Goal: Transaction & Acquisition: Purchase product/service

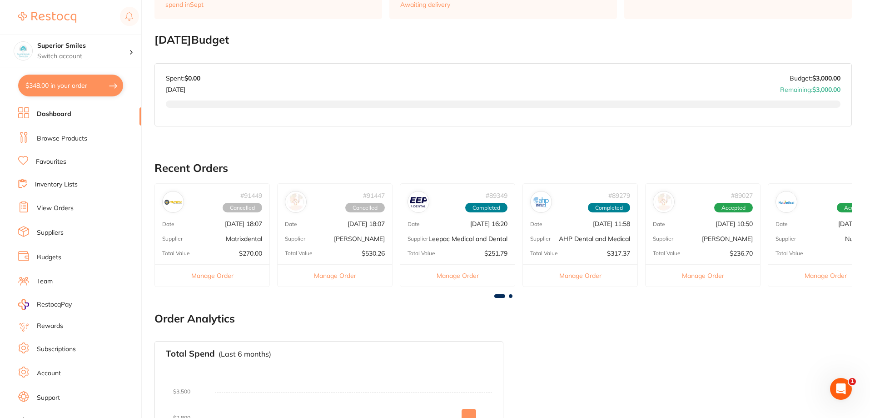
scroll to position [136, 0]
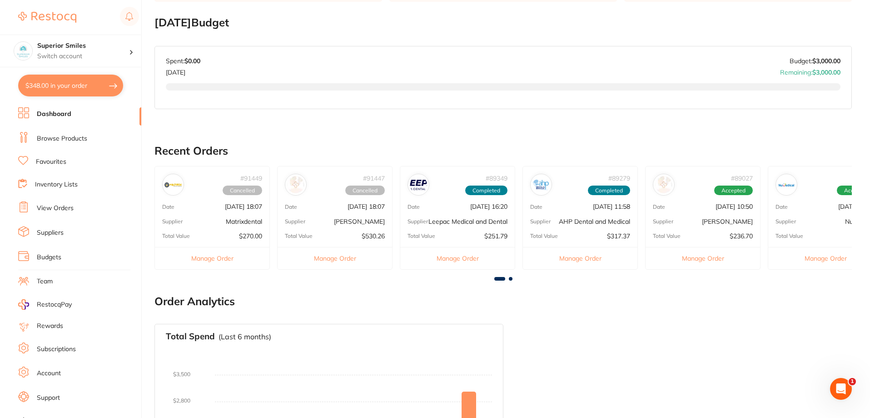
click at [706, 259] on button "Manage Order" at bounding box center [703, 258] width 115 height 22
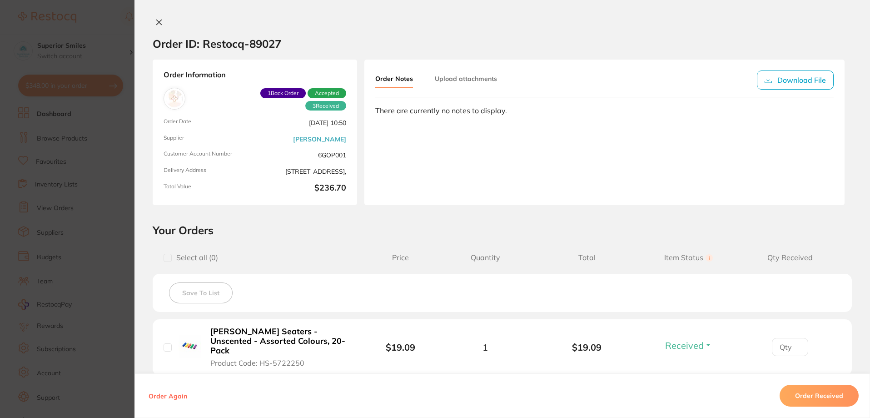
scroll to position [91, 0]
click at [155, 21] on icon at bounding box center [158, 22] width 7 height 7
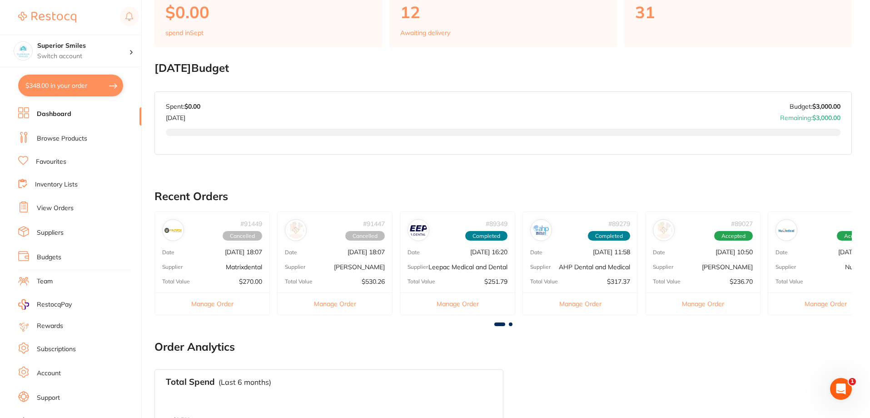
scroll to position [0, 0]
click at [819, 304] on button "Manage Order" at bounding box center [825, 303] width 115 height 22
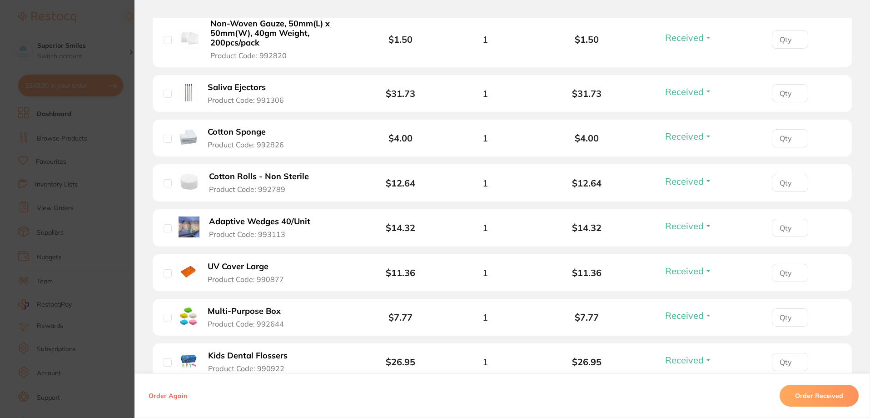
scroll to position [386, 0]
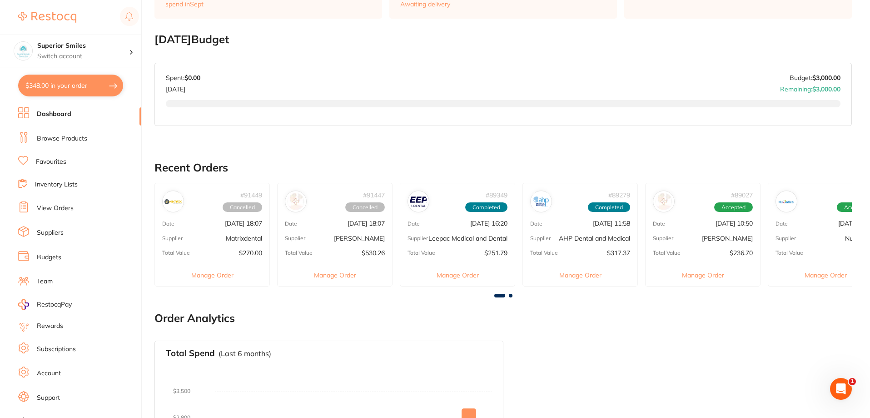
scroll to position [136, 0]
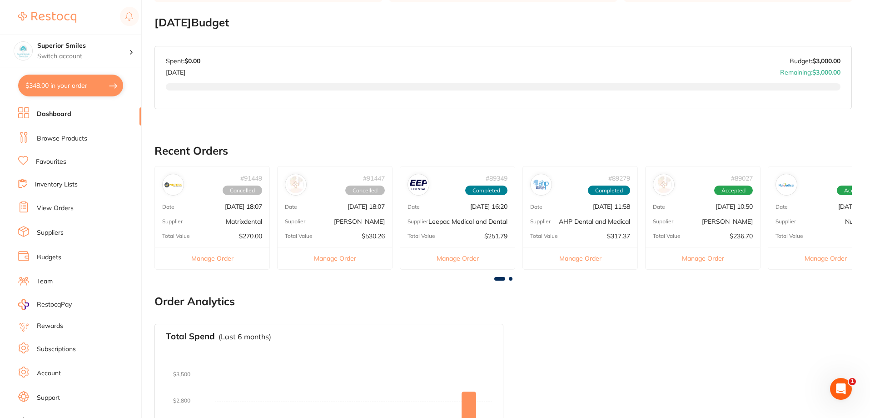
click at [570, 257] on button "Manage Order" at bounding box center [580, 258] width 115 height 22
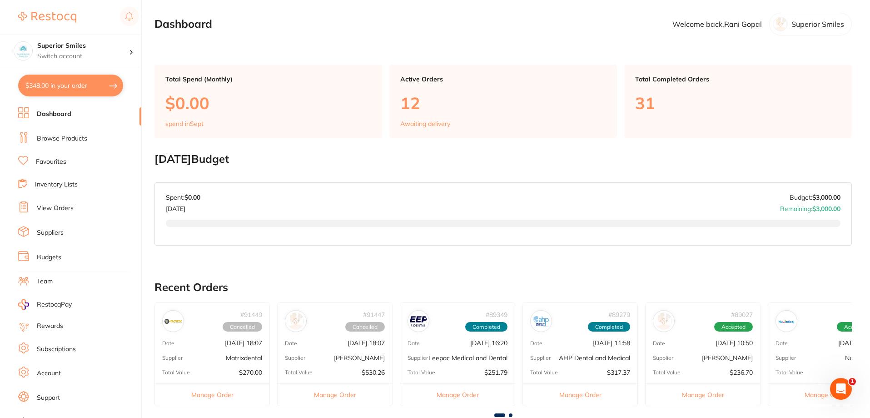
click at [451, 401] on button "Manage Order" at bounding box center [457, 394] width 115 height 22
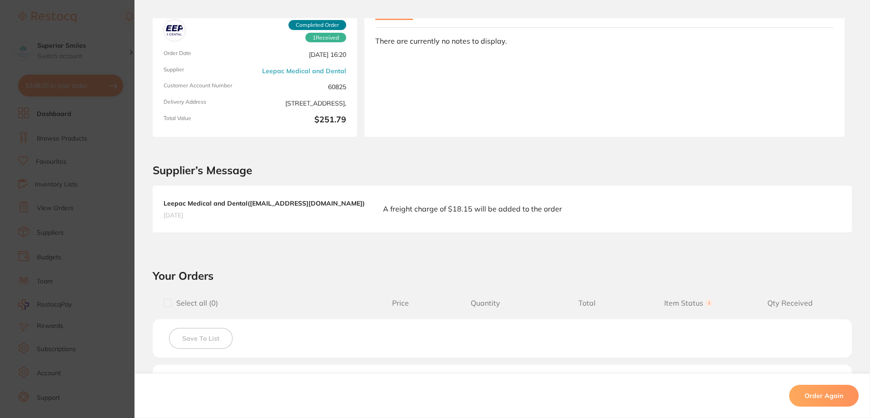
scroll to position [66, 0]
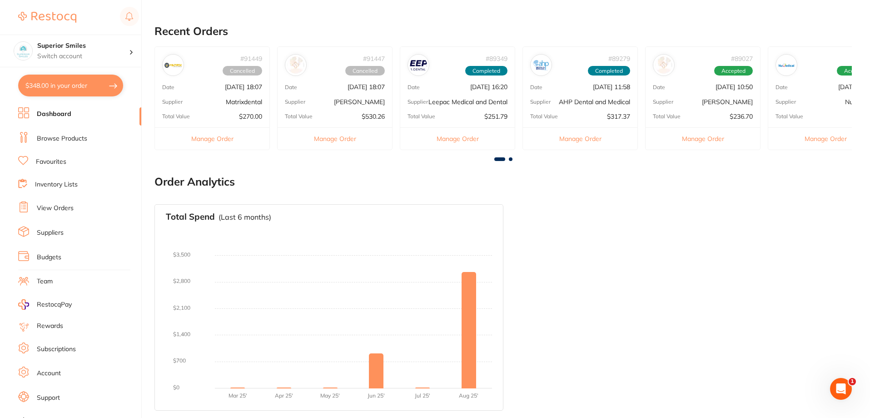
scroll to position [263, 0]
click at [85, 88] on button "$348.00 in your order" at bounding box center [70, 86] width 105 height 22
checkbox input "true"
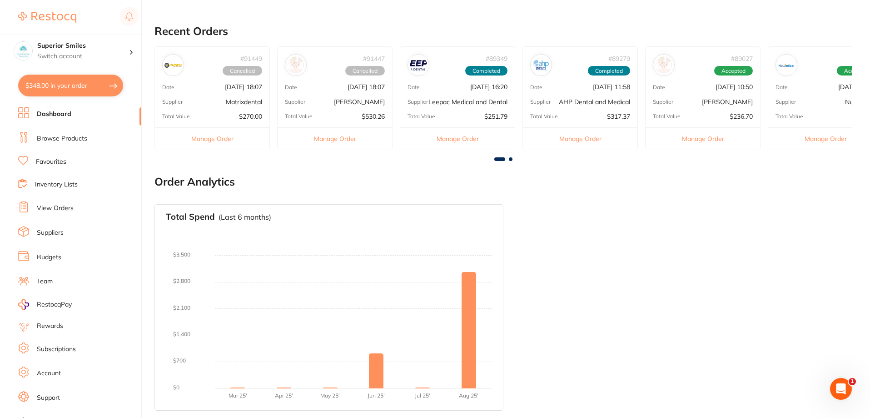
checkbox input "true"
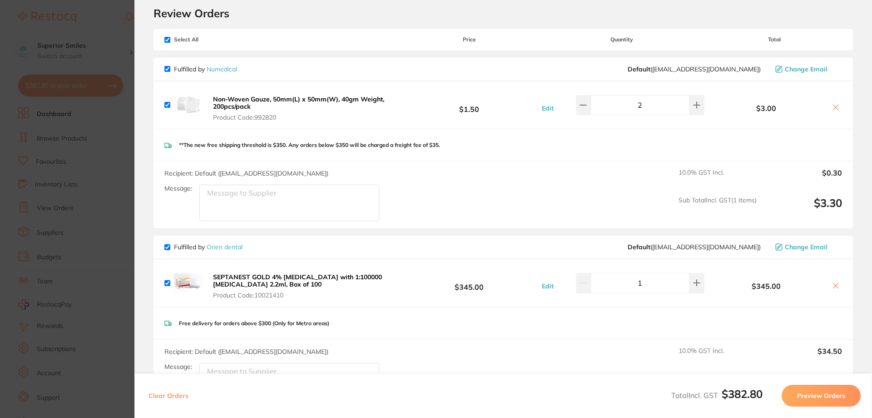
scroll to position [0, 0]
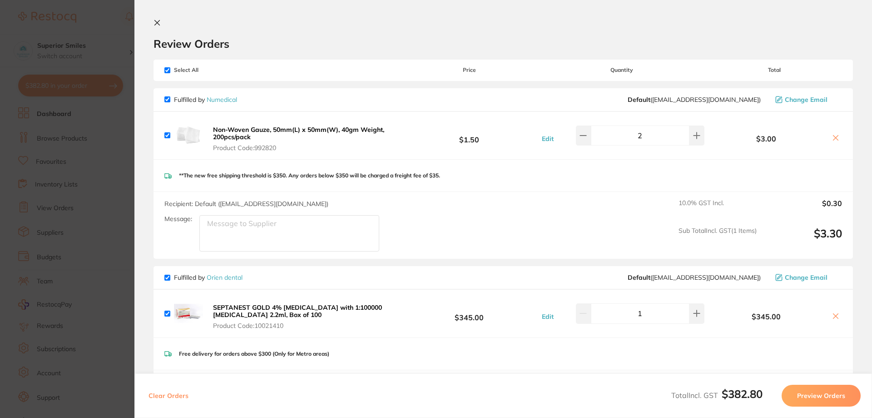
click at [157, 22] on icon at bounding box center [157, 22] width 7 height 7
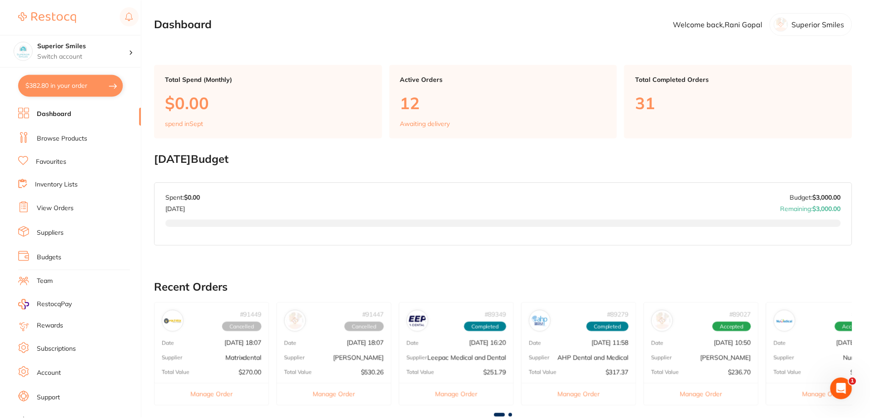
scroll to position [263, 0]
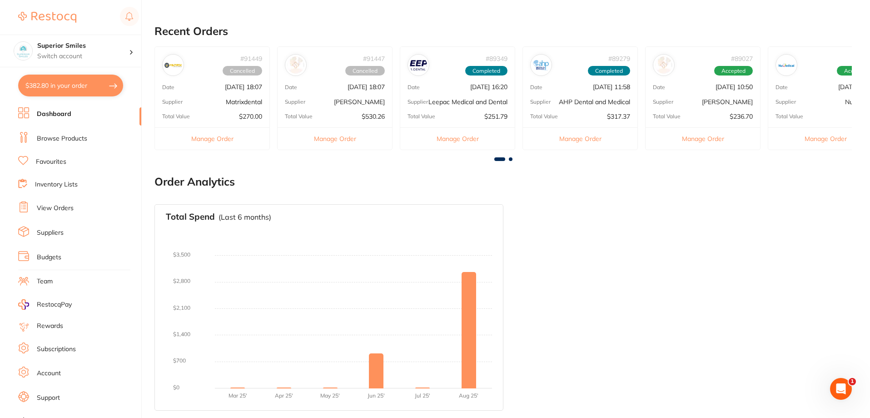
click at [61, 160] on link "Favourites" at bounding box center [51, 161] width 30 height 9
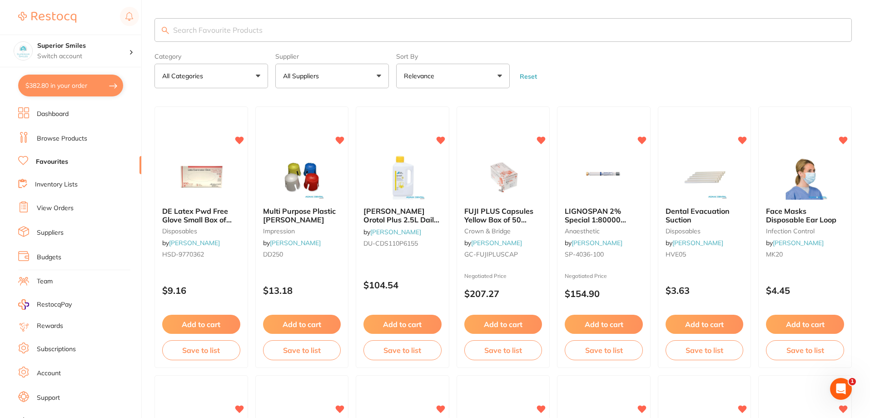
click at [219, 32] on input "search" at bounding box center [504, 30] width 698 height 24
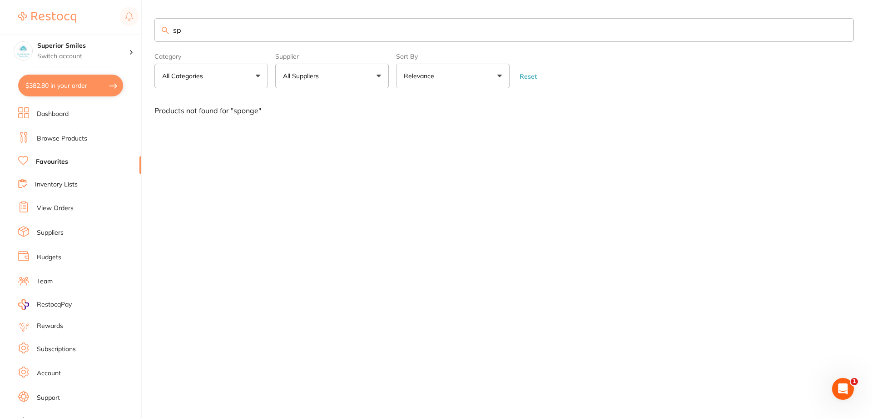
type input "s"
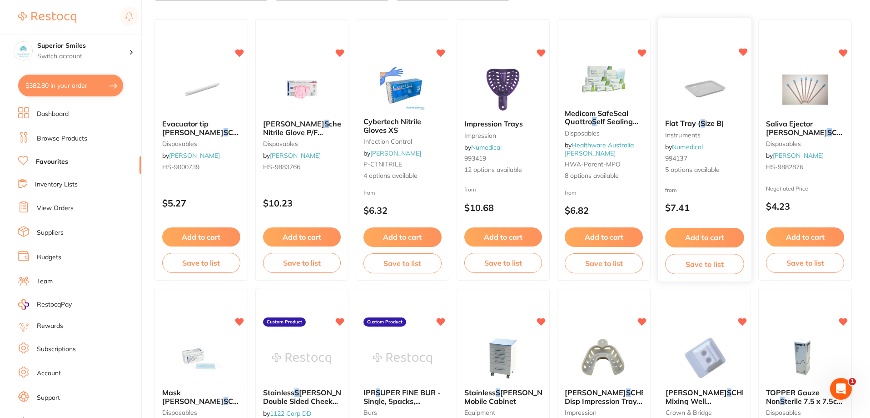
scroll to position [91, 0]
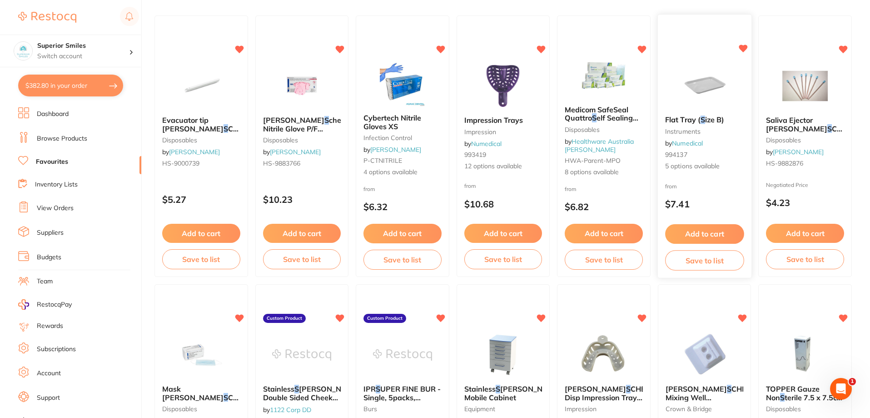
click at [712, 231] on button "Add to cart" at bounding box center [704, 234] width 79 height 20
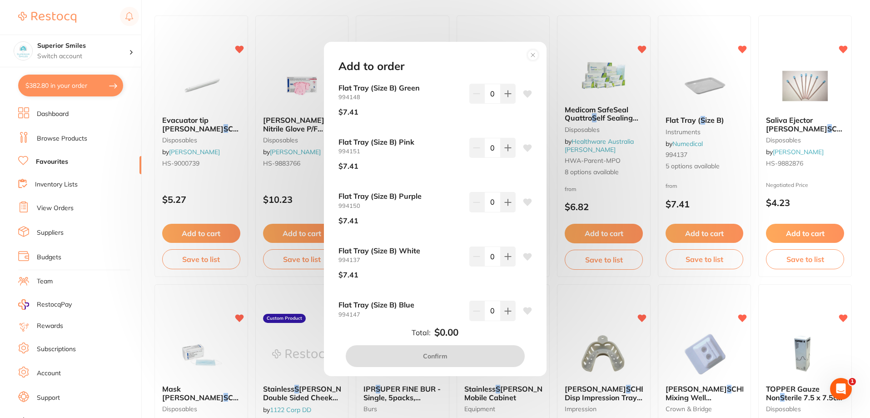
scroll to position [0, 0]
click at [534, 53] on circle at bounding box center [533, 55] width 10 height 10
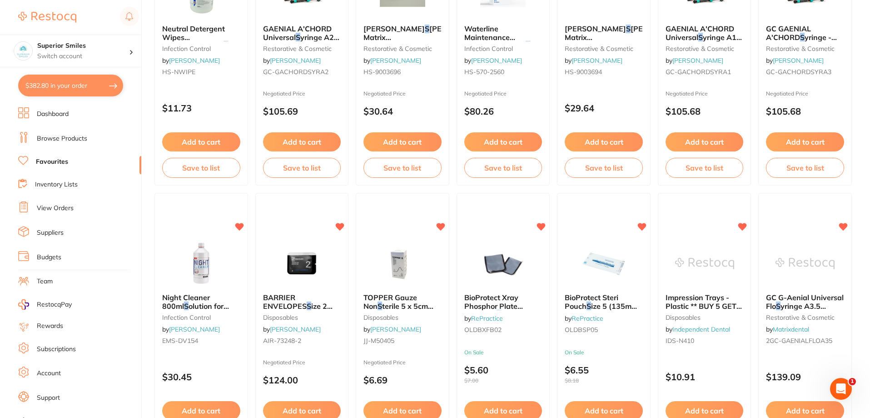
scroll to position [1272, 0]
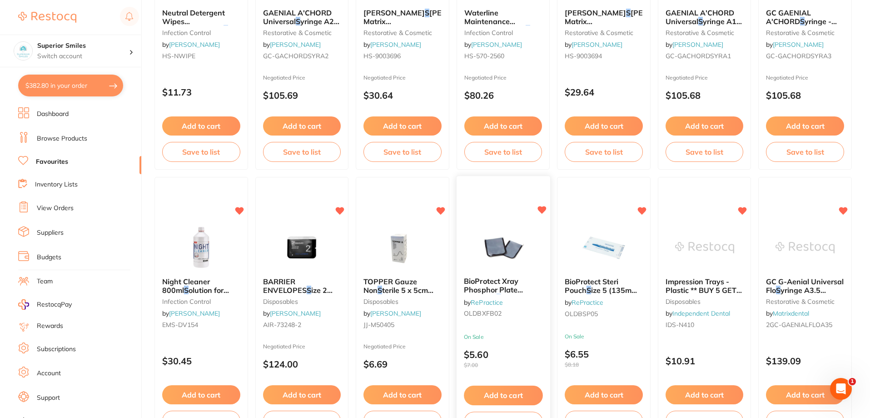
click at [509, 284] on span "BioProtect Xray Phosphor Plate Barriers -" at bounding box center [493, 290] width 59 height 26
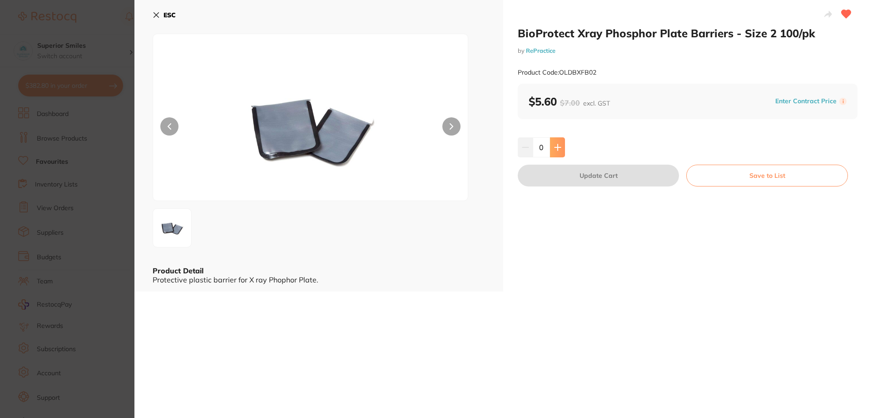
click at [555, 148] on icon at bounding box center [557, 147] width 7 height 7
type input "1"
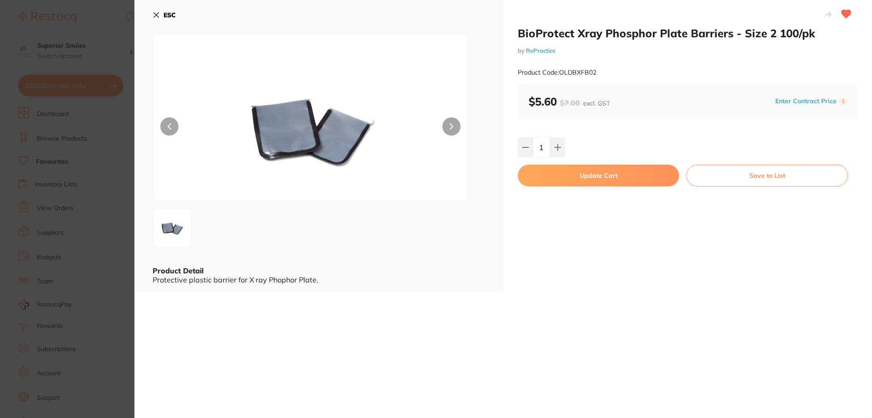
click at [155, 15] on icon at bounding box center [156, 14] width 7 height 7
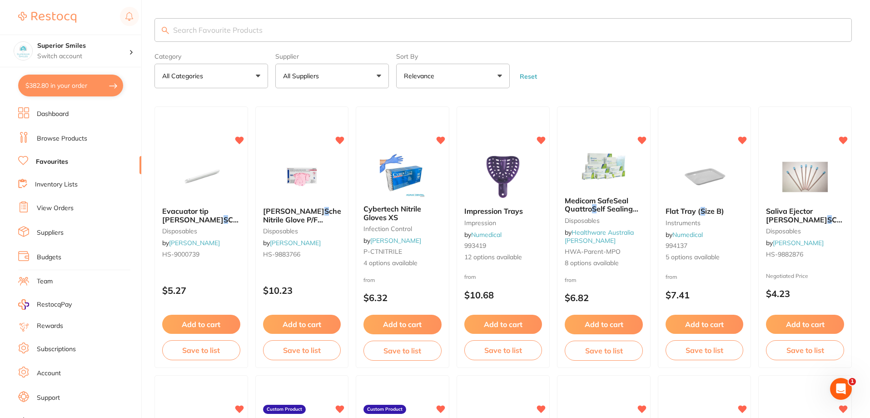
click at [380, 76] on button "All Suppliers" at bounding box center [332, 76] width 114 height 25
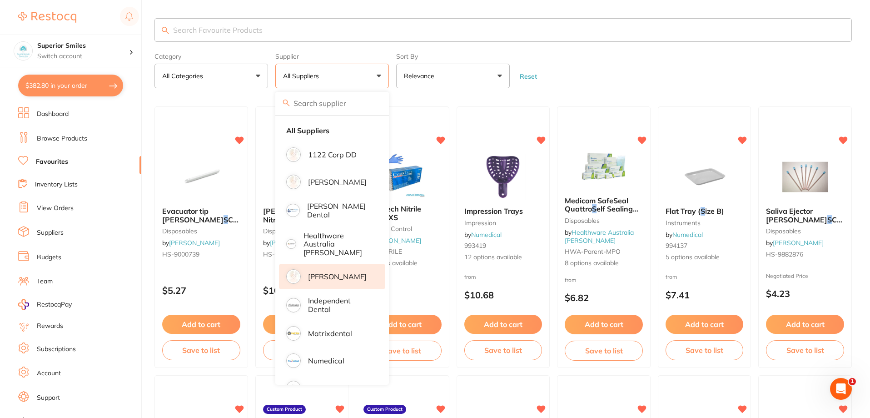
click at [324, 272] on p "[PERSON_NAME]" at bounding box center [337, 276] width 59 height 8
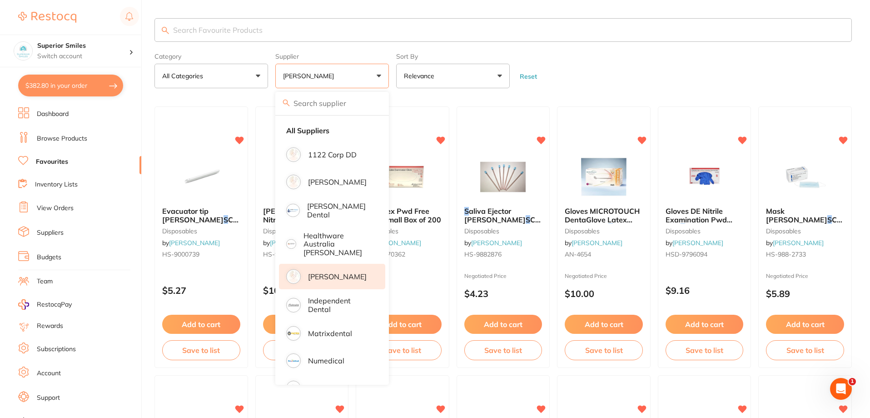
click at [184, 33] on input "search" at bounding box center [504, 30] width 698 height 24
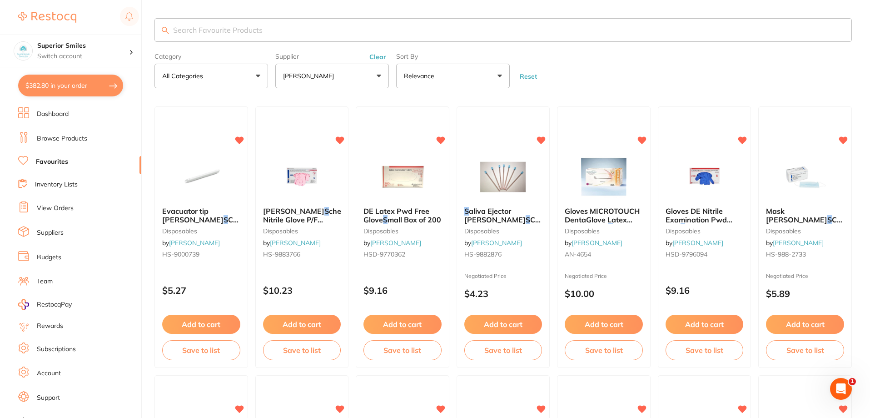
click at [76, 139] on link "Browse Products" at bounding box center [62, 138] width 50 height 9
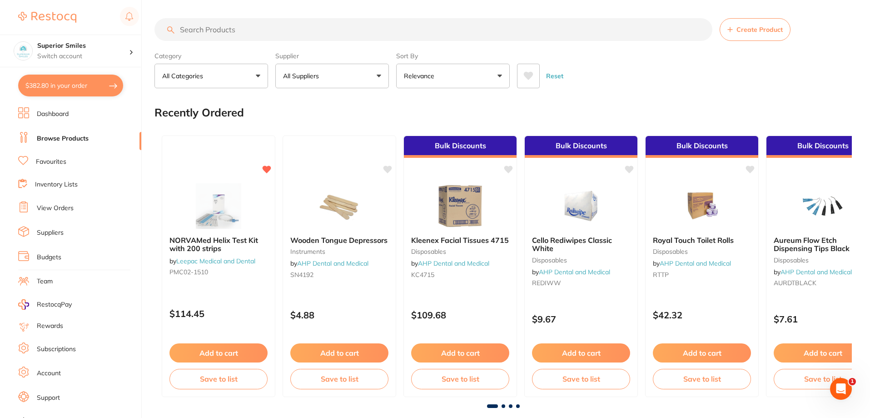
click at [380, 74] on button "All Suppliers" at bounding box center [332, 76] width 114 height 25
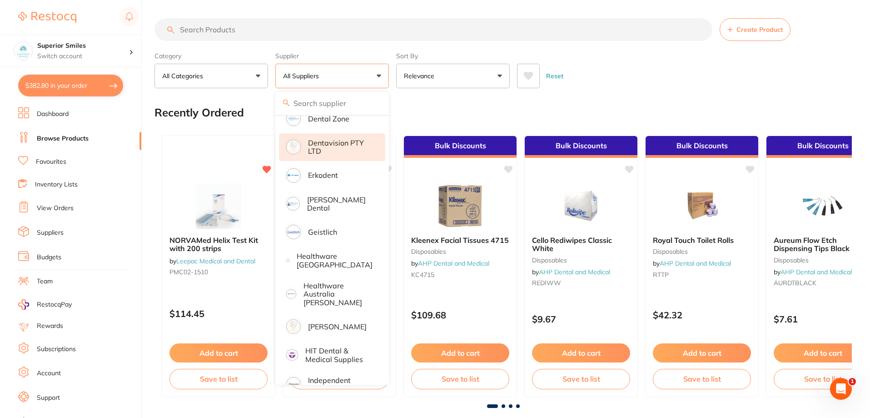
scroll to position [409, 0]
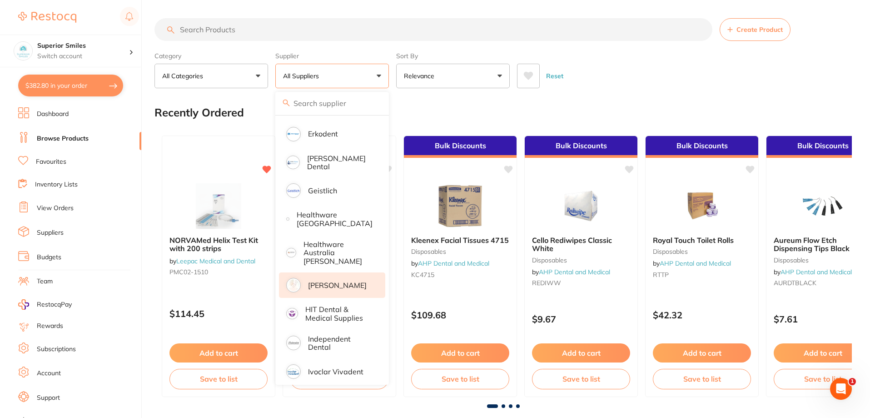
click at [333, 281] on p "[PERSON_NAME]" at bounding box center [337, 285] width 59 height 8
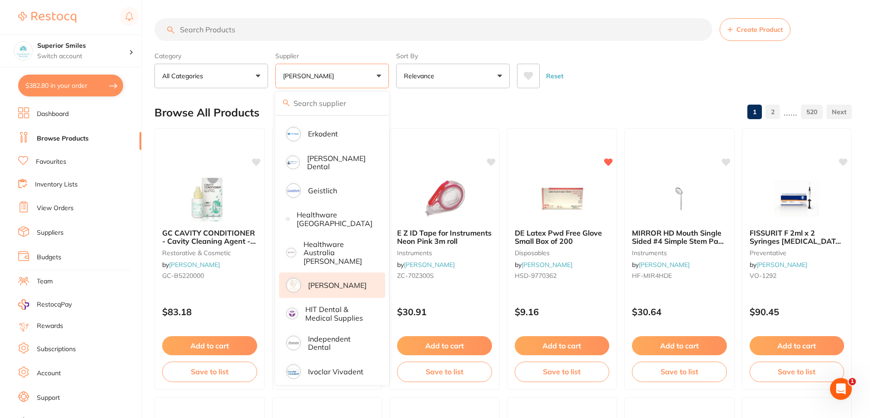
scroll to position [0, 0]
click at [214, 27] on input "search" at bounding box center [434, 29] width 558 height 23
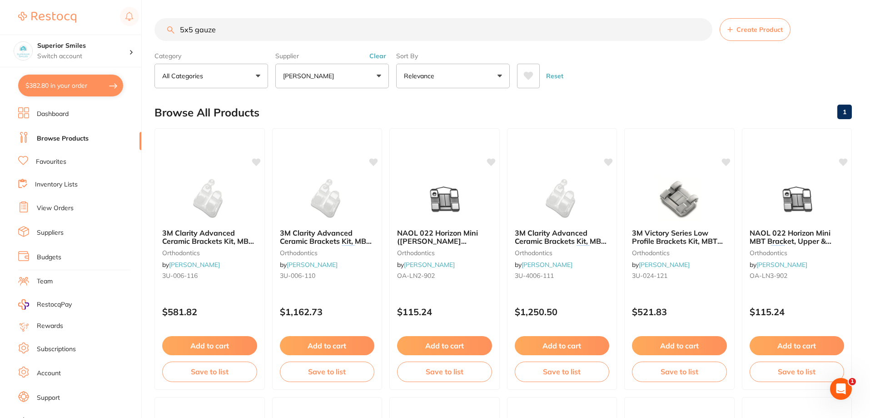
type input "5x5 gauze"
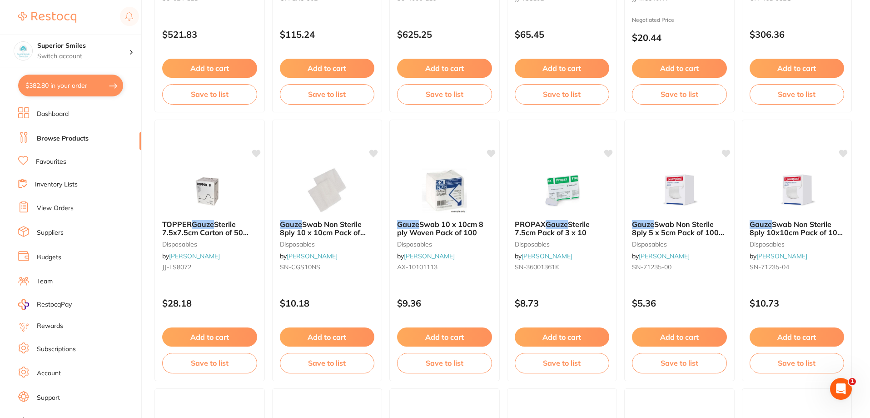
scroll to position [545, 0]
click at [679, 200] on img at bounding box center [680, 190] width 60 height 46
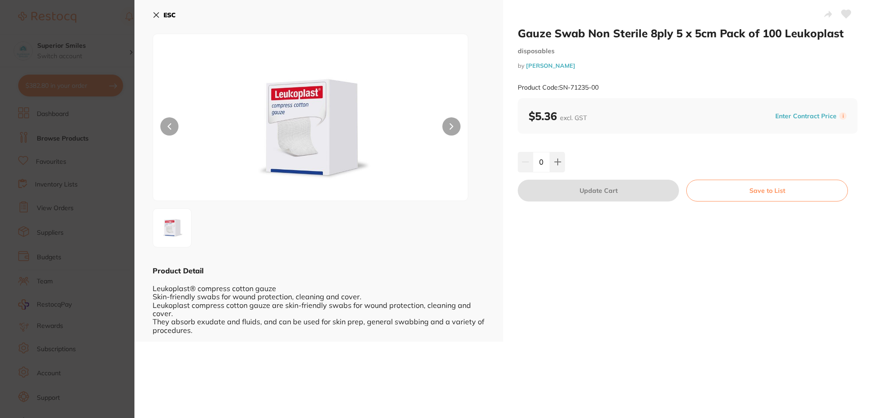
click at [157, 8] on button "ESC" at bounding box center [164, 14] width 23 height 15
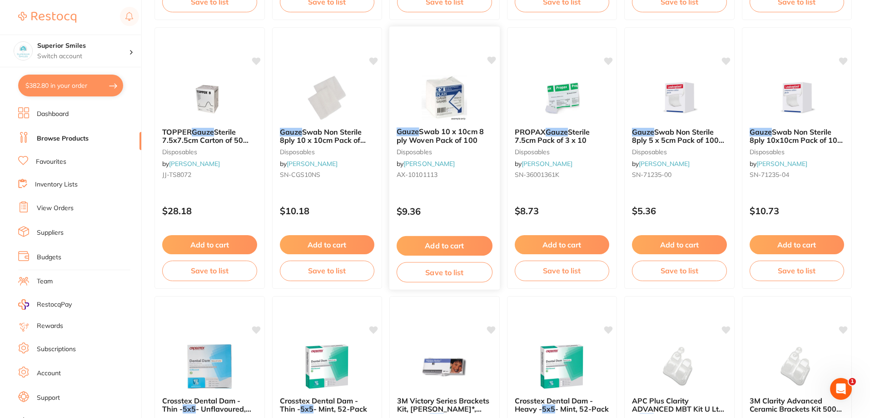
scroll to position [636, 0]
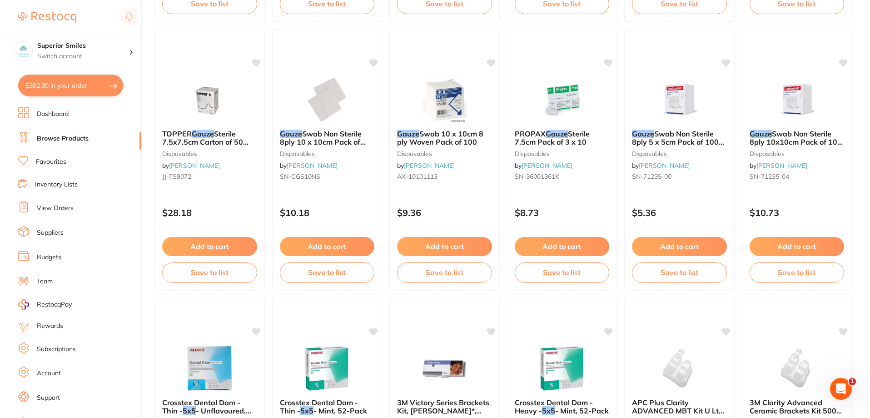
click at [75, 82] on button "$382.80 in your order" at bounding box center [70, 86] width 105 height 22
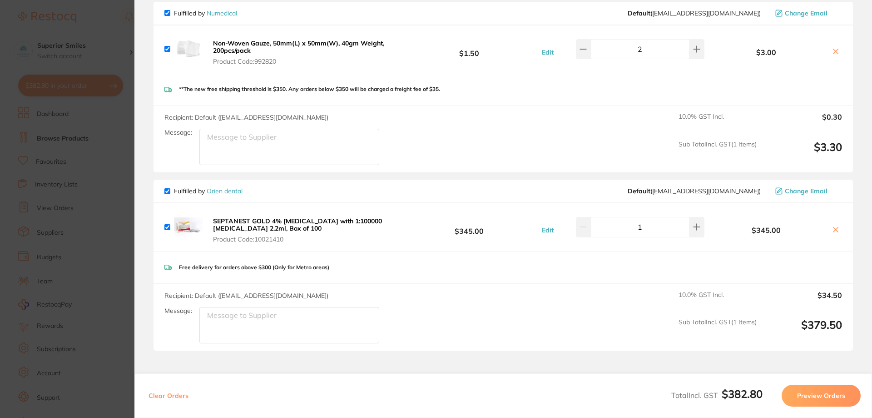
scroll to position [0, 0]
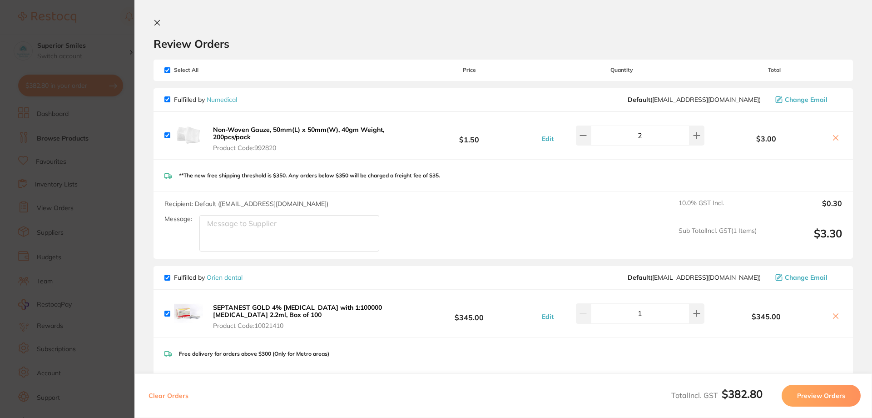
click at [158, 22] on icon at bounding box center [157, 22] width 5 height 5
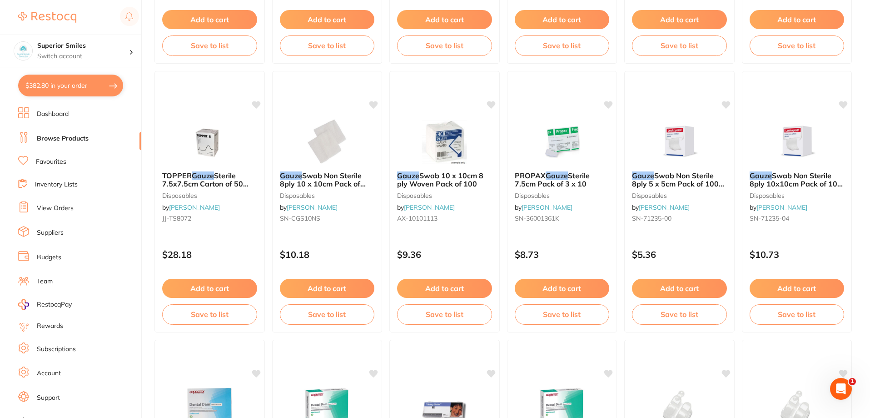
scroll to position [591, 0]
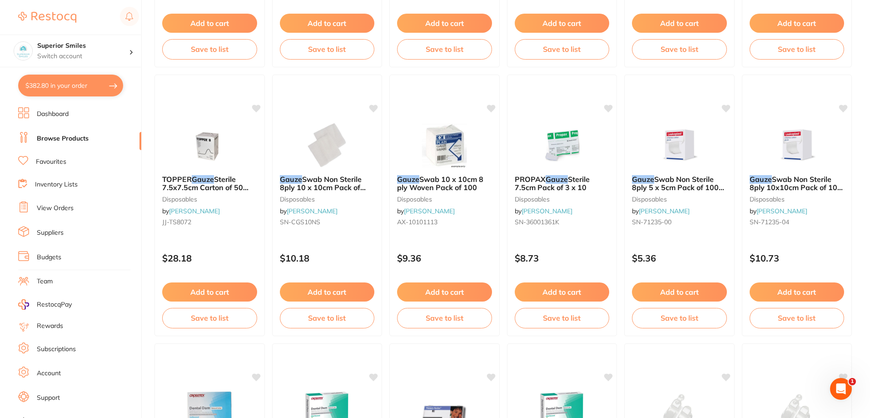
click at [98, 87] on button "$382.80 in your order" at bounding box center [70, 86] width 105 height 22
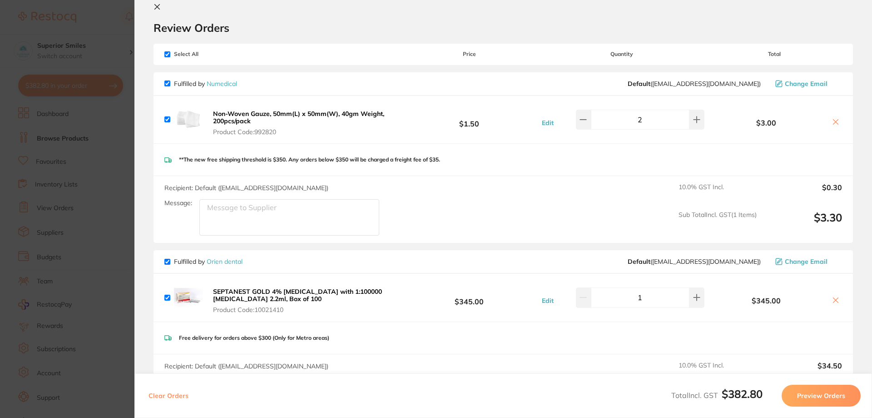
scroll to position [0, 0]
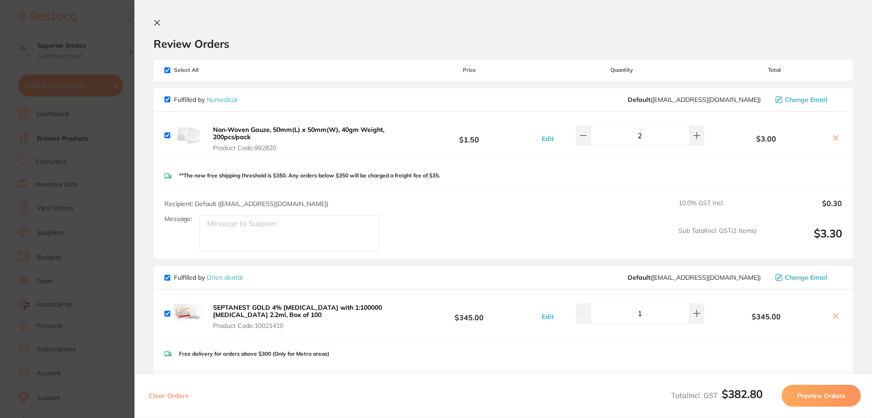
click at [156, 22] on icon at bounding box center [157, 22] width 5 height 5
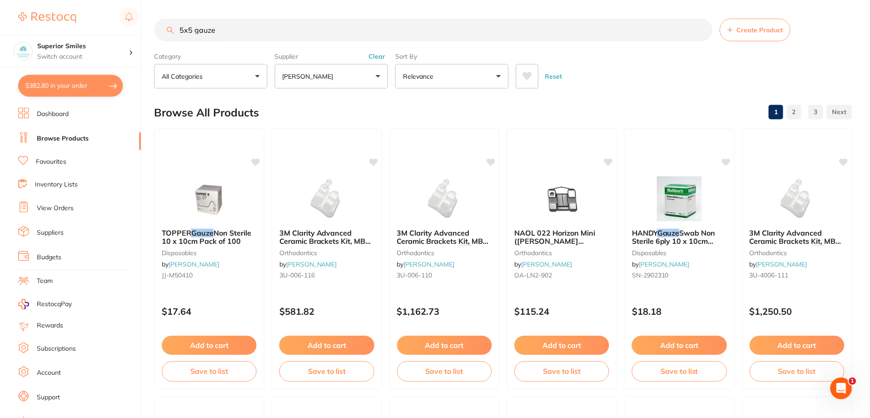
scroll to position [591, 0]
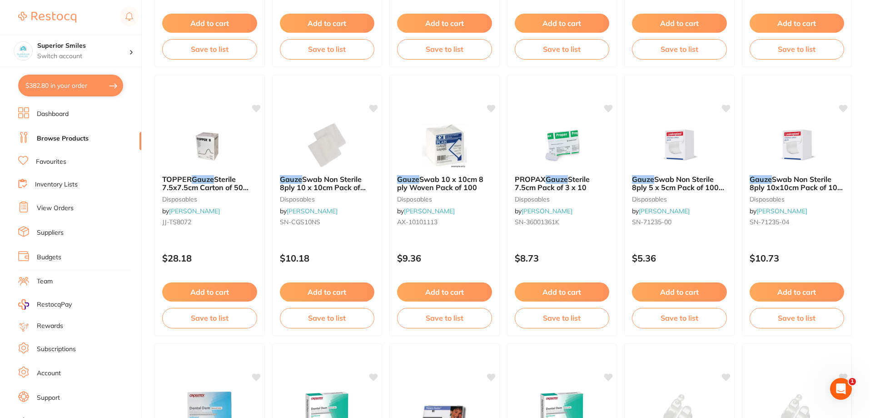
click at [104, 85] on button "$382.80 in your order" at bounding box center [70, 86] width 105 height 22
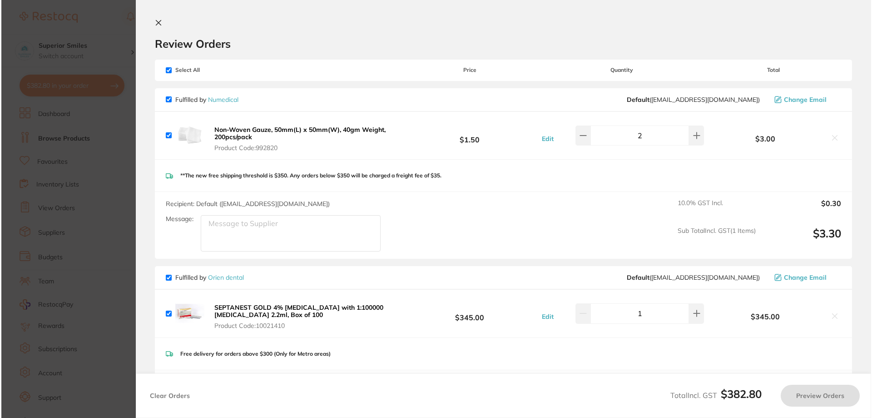
scroll to position [0, 0]
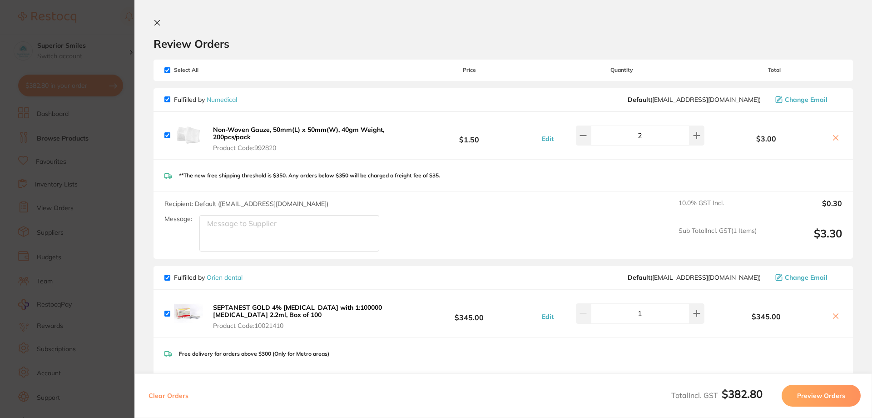
click at [104, 26] on section "Update RRP Set your pre negotiated price for this item. Item Agreed RRP (excl. …" at bounding box center [436, 209] width 872 height 418
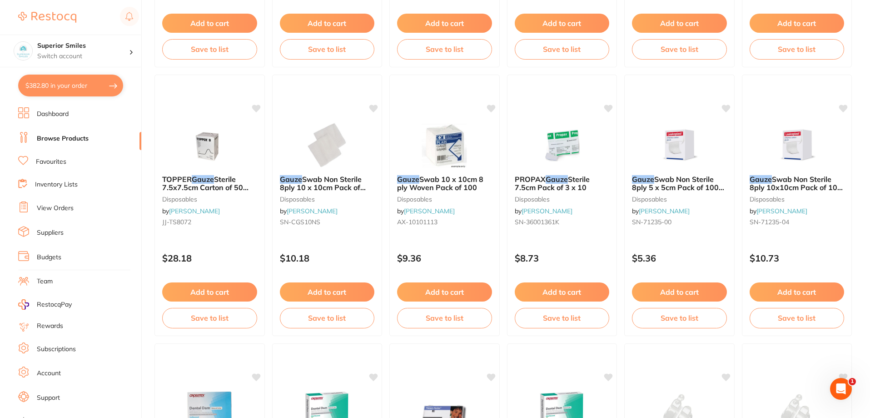
click at [51, 162] on link "Favourites" at bounding box center [51, 161] width 30 height 9
